Goal: Task Accomplishment & Management: Manage account settings

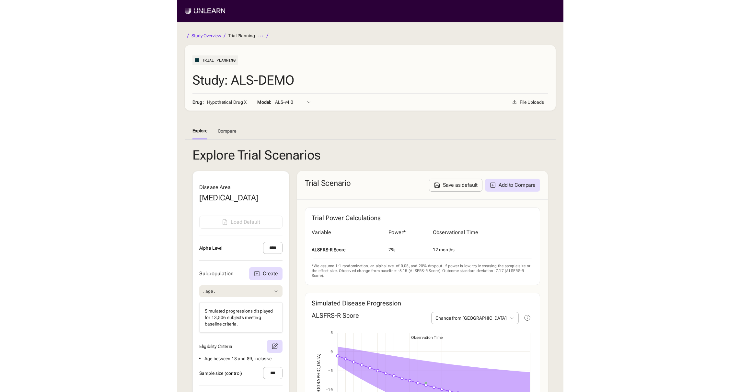
scroll to position [176, 0]
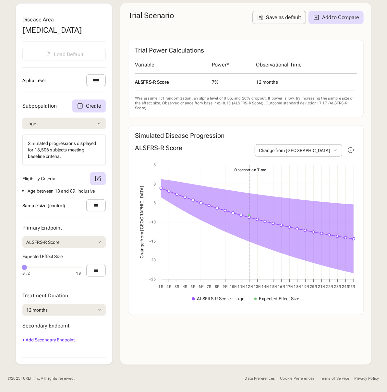
click at [260, 329] on div "Trial Scenario Save as default Add to Compare Trial Power Calculations Variable…" at bounding box center [245, 183] width 251 height 361
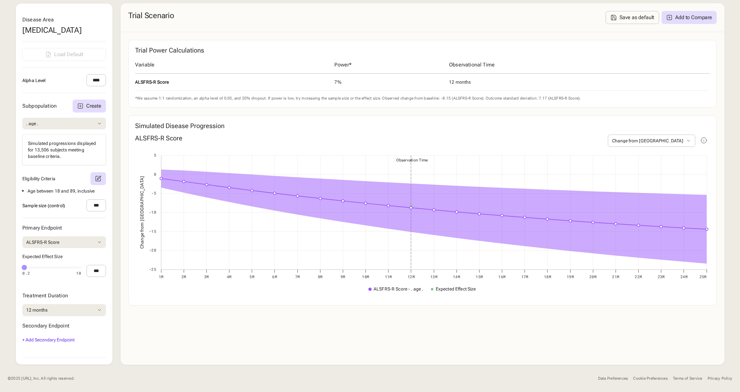
click at [386, 380] on div "Data Preferences" at bounding box center [613, 378] width 30 height 5
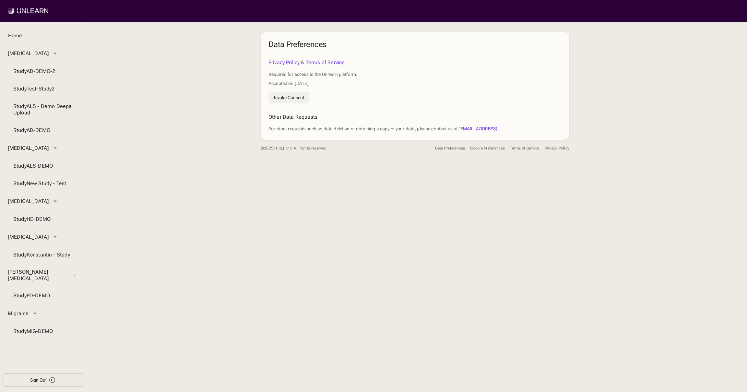
click at [286, 100] on button "Revoke Consent" at bounding box center [288, 98] width 41 height 12
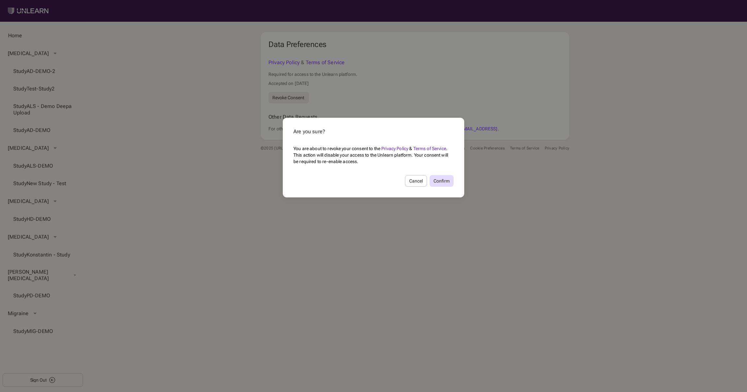
click at [386, 199] on div at bounding box center [373, 196] width 747 height 392
click at [386, 182] on div "Confirm" at bounding box center [441, 181] width 16 height 5
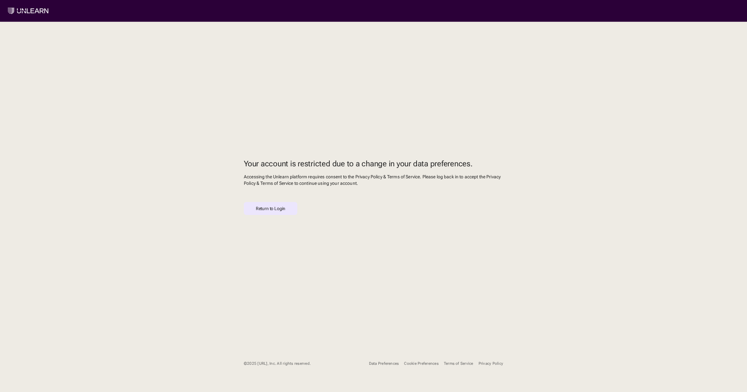
click at [286, 209] on button "Return to Login" at bounding box center [270, 208] width 53 height 13
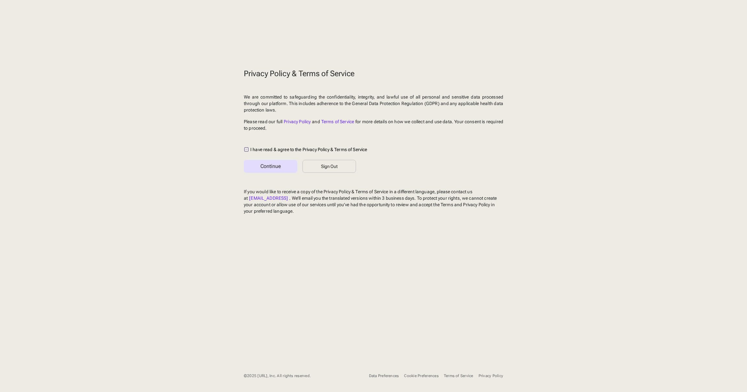
click at [247, 149] on icon "/** box */ /** background inside box */ /** checkmark */" at bounding box center [246, 149] width 5 height 5
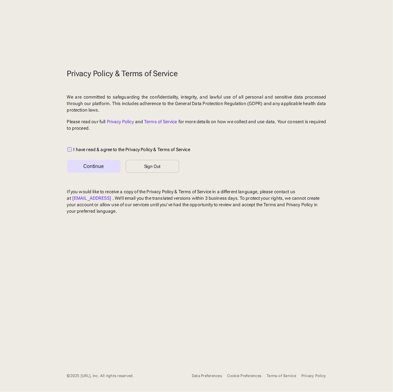
drag, startPoint x: 581, startPoint y: 139, endPoint x: 164, endPoint y: 21, distance: 433.2
click at [0, 0] on div "Privacy Policy & Terms of Service We are committed to safeguarding the confiden…" at bounding box center [196, 196] width 393 height 392
click at [69, 148] on icon at bounding box center [70, 149] width 4 height 4
click at [77, 161] on button "Continue" at bounding box center [93, 166] width 53 height 13
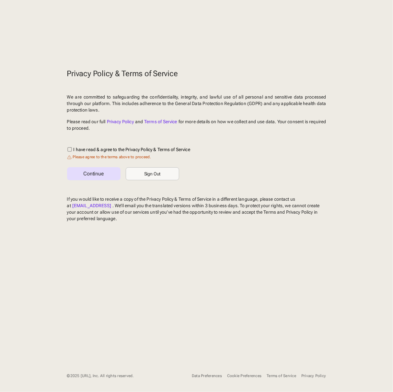
click at [159, 175] on div "Sign Out" at bounding box center [152, 173] width 17 height 5
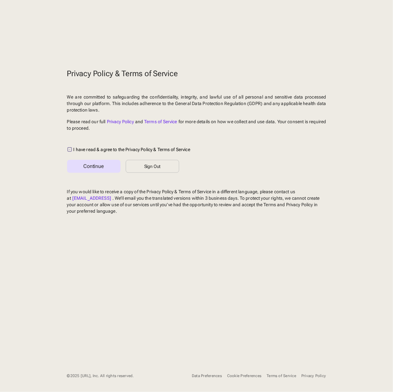
click at [71, 149] on icon "/** box */ /** background inside box */ /** checkmark */" at bounding box center [69, 149] width 5 height 5
click at [88, 167] on div "Continue" at bounding box center [93, 166] width 21 height 5
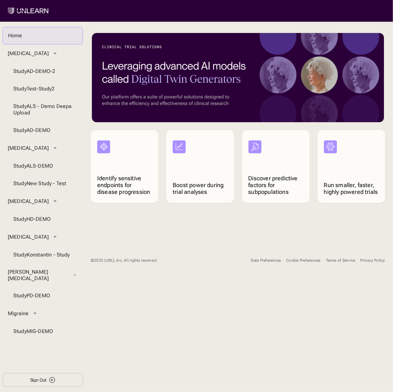
click at [110, 320] on div "Home Alzheimer's Disease Study AD-DEMO-2 Study Test-Study2 Study ALS - Demo Dee…" at bounding box center [196, 207] width 393 height 370
click at [254, 260] on div "Data Preferences" at bounding box center [266, 260] width 30 height 5
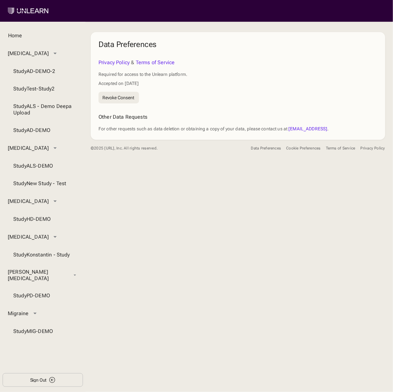
click at [126, 63] on link "Privacy Policy" at bounding box center [114, 62] width 31 height 6
click at [235, 255] on div "Home Alzheimer's Disease Study AD-DEMO-2 Study Test-Study2 Study ALS - Demo Dee…" at bounding box center [196, 207] width 393 height 370
click at [124, 97] on div "Revoke Consent" at bounding box center [118, 97] width 32 height 5
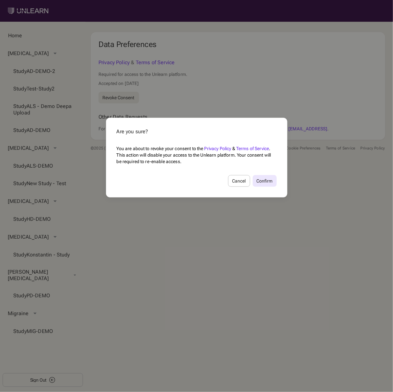
click at [266, 182] on div "Confirm" at bounding box center [265, 181] width 16 height 5
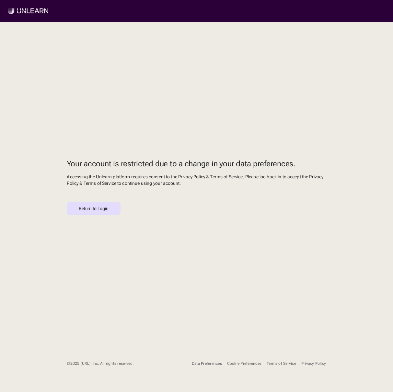
click at [239, 366] on button "Cookie Preferences" at bounding box center [244, 364] width 34 height 12
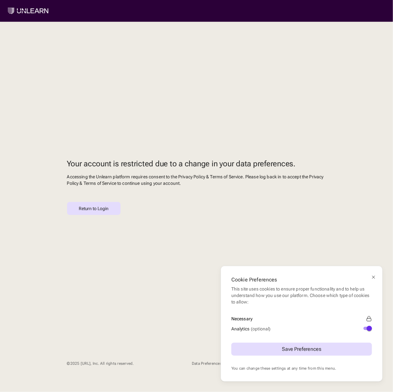
click at [254, 233] on div "Cookie Preferences This site uses cookies to ensure proper functionality and to…" at bounding box center [196, 196] width 393 height 392
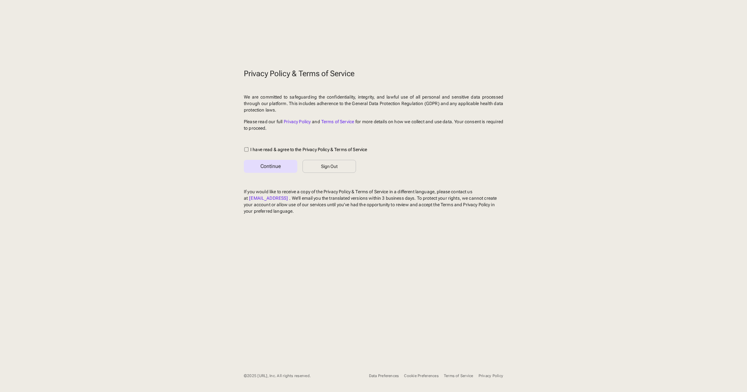
click at [404, 372] on button "Cookie Preferences" at bounding box center [421, 376] width 34 height 12
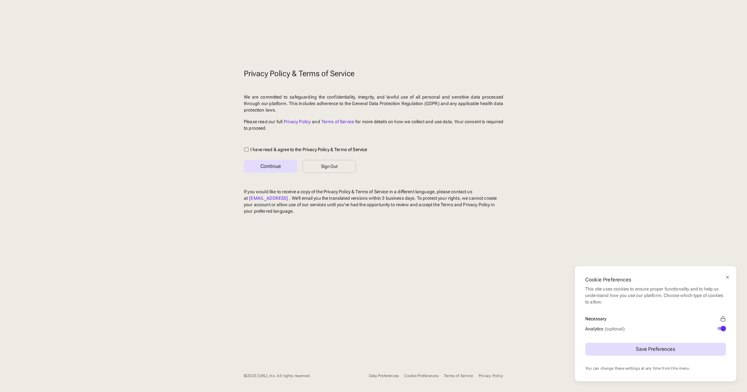
drag, startPoint x: 720, startPoint y: 329, endPoint x: 715, endPoint y: 334, distance: 6.2
click at [719, 329] on button "Analytics (optional)" at bounding box center [721, 328] width 8 height 3
click at [691, 347] on button "Save Preferences" at bounding box center [655, 349] width 141 height 13
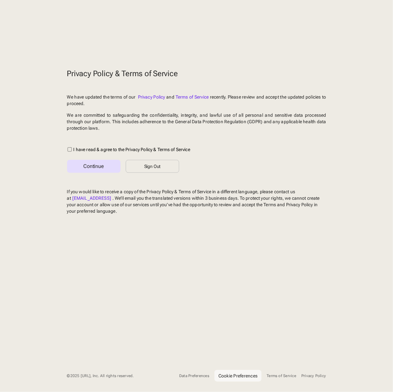
click at [239, 376] on div "Cookie Preferences" at bounding box center [237, 375] width 39 height 5
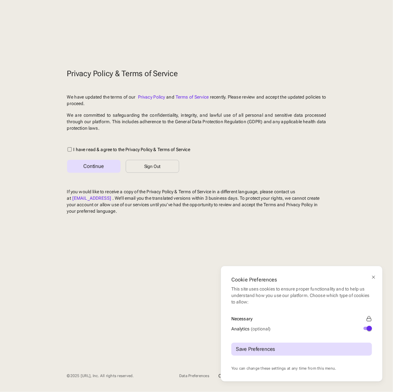
click at [370, 324] on div "Analytics (optional)" at bounding box center [301, 328] width 141 height 8
click at [369, 328] on span "button" at bounding box center [369, 328] width 5 height 5
click at [305, 352] on button "Save Preferences" at bounding box center [301, 349] width 141 height 13
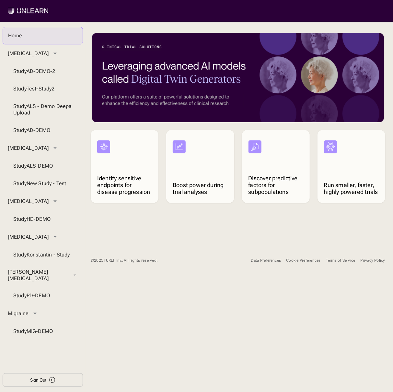
click at [295, 259] on div "Cookie Preferences" at bounding box center [303, 260] width 34 height 5
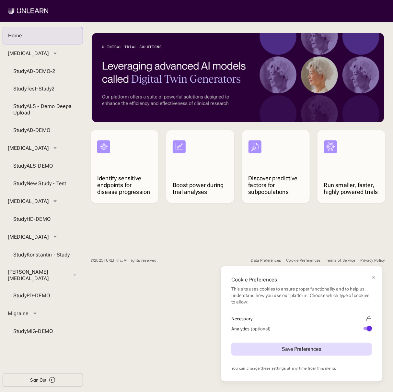
click at [365, 329] on button "Analytics (optional)" at bounding box center [368, 328] width 8 height 3
click at [309, 349] on div "Save Preferences" at bounding box center [301, 349] width 39 height 5
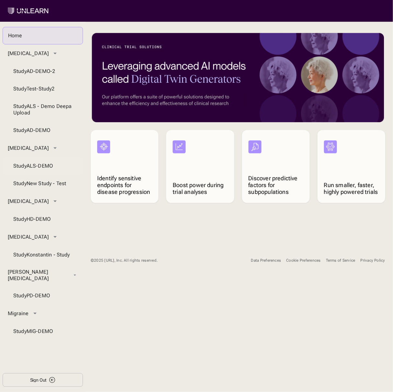
click at [33, 169] on div "Study ALS-DEMO" at bounding box center [42, 166] width 59 height 6
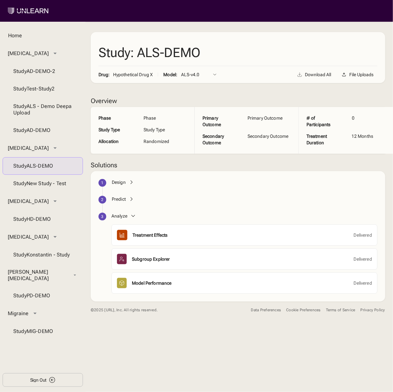
click at [299, 311] on div "Cookie Preferences" at bounding box center [303, 310] width 34 height 5
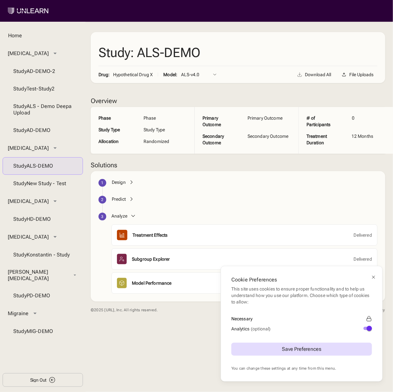
click at [366, 327] on button "Analytics (optional)" at bounding box center [368, 328] width 8 height 3
click at [338, 352] on button "Save Preferences" at bounding box center [301, 349] width 141 height 13
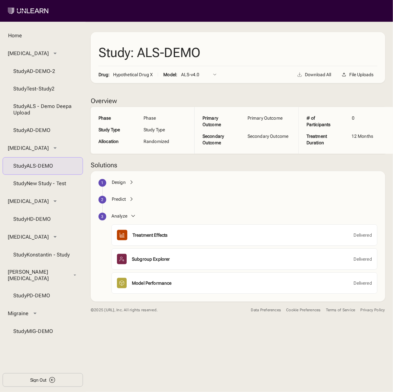
click at [283, 359] on div "Study: ALS-DEMO Drug: Hypothetical Drug X Model: ALS-v4.0 ALS-v4.0 Download All…" at bounding box center [238, 228] width 295 height 392
click at [293, 308] on div "Cookie Preferences" at bounding box center [303, 310] width 34 height 5
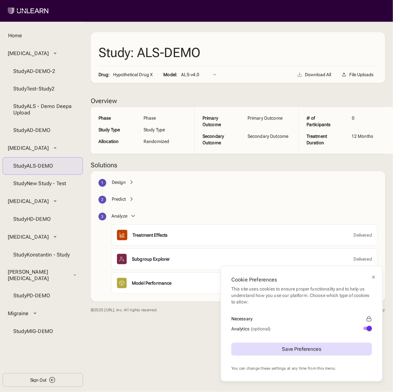
click at [171, 359] on div "Cookie Preferences This site uses cookies to ensure proper functionality and to…" at bounding box center [196, 196] width 393 height 392
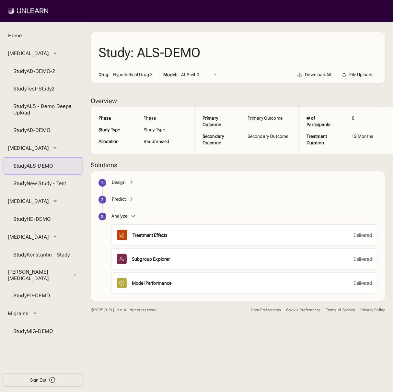
click at [342, 324] on div "Study: ALS-DEMO Drug: Hypothetical Drug X Model: ALS-v4.0 ALS-v4.0 Download All…" at bounding box center [238, 228] width 295 height 392
click at [286, 308] on div "Cookie Preferences" at bounding box center [303, 310] width 34 height 5
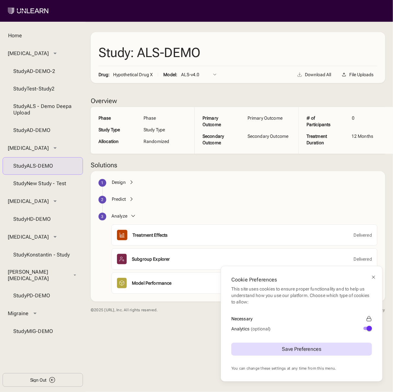
click at [368, 329] on span "button" at bounding box center [369, 328] width 5 height 5
click at [329, 352] on button "Save Preferences" at bounding box center [301, 349] width 141 height 13
